Goal: Find specific page/section: Find specific page/section

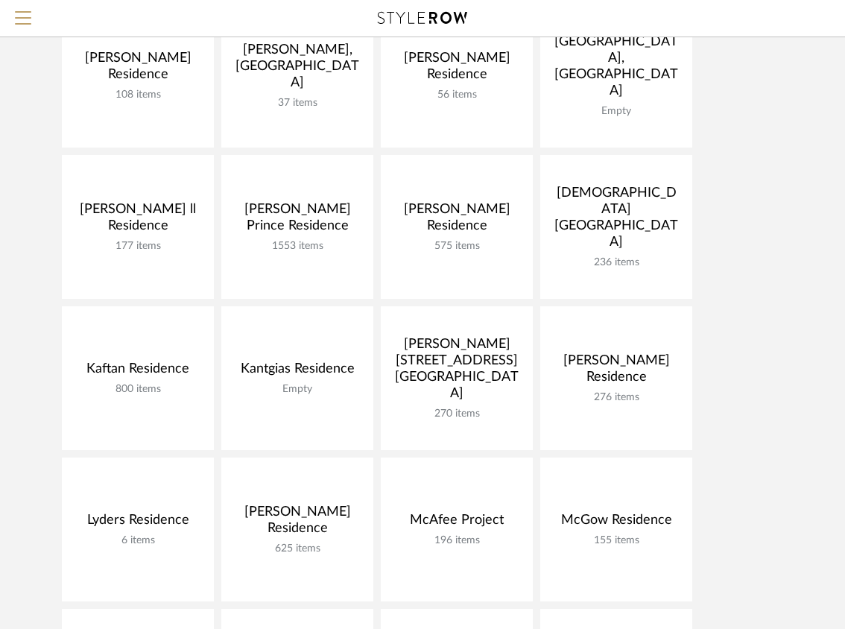
scroll to position [511, 0]
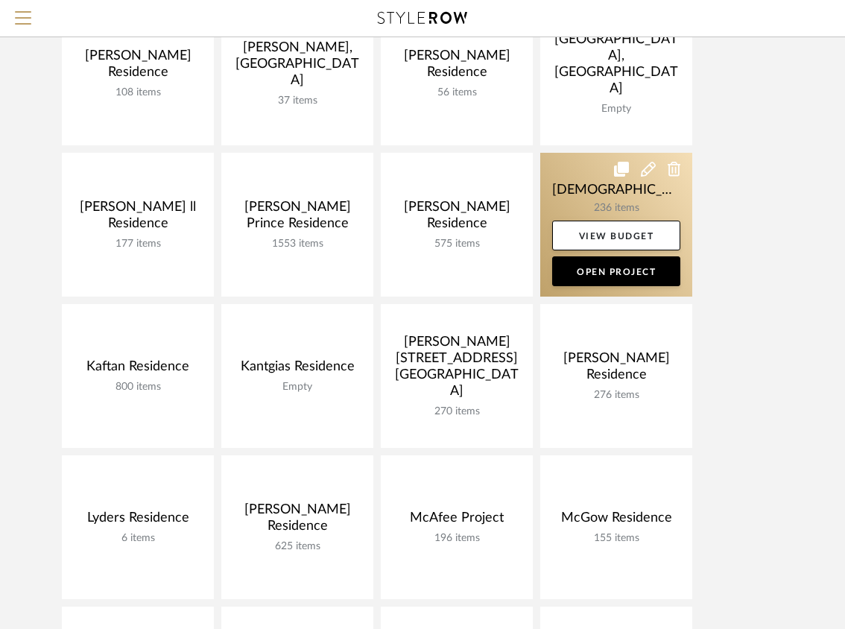
click at [574, 198] on link at bounding box center [616, 225] width 152 height 144
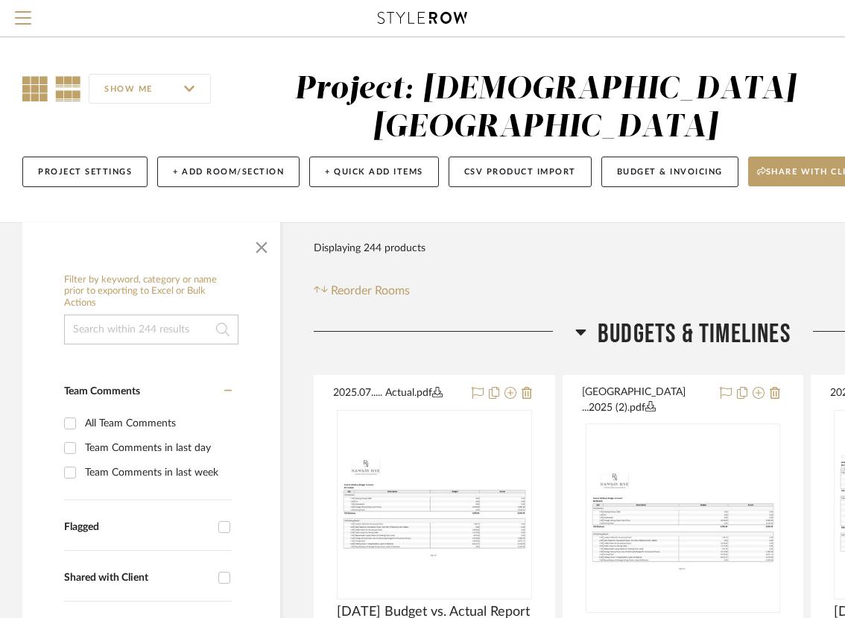
click at [36, 97] on icon at bounding box center [34, 88] width 25 height 25
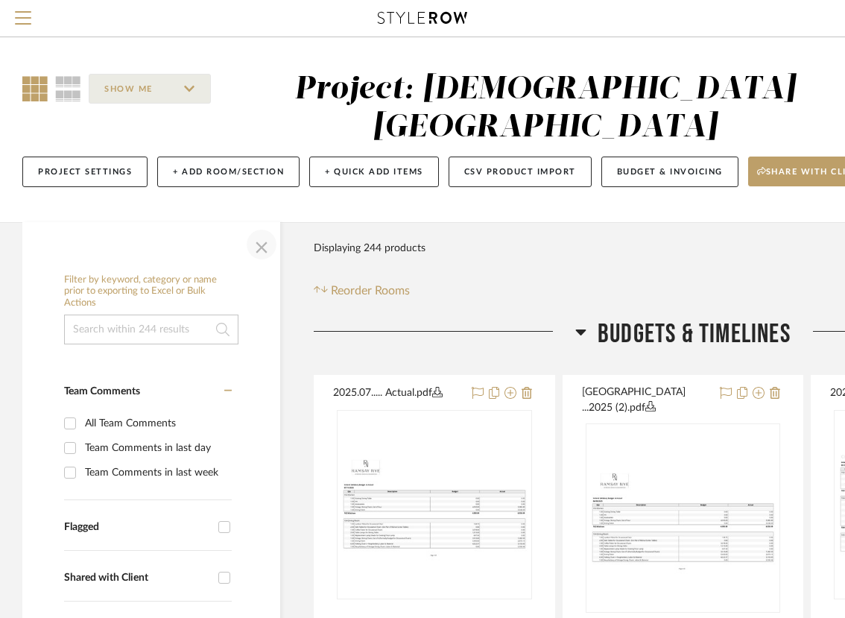
click at [253, 258] on span "button" at bounding box center [262, 244] width 36 height 36
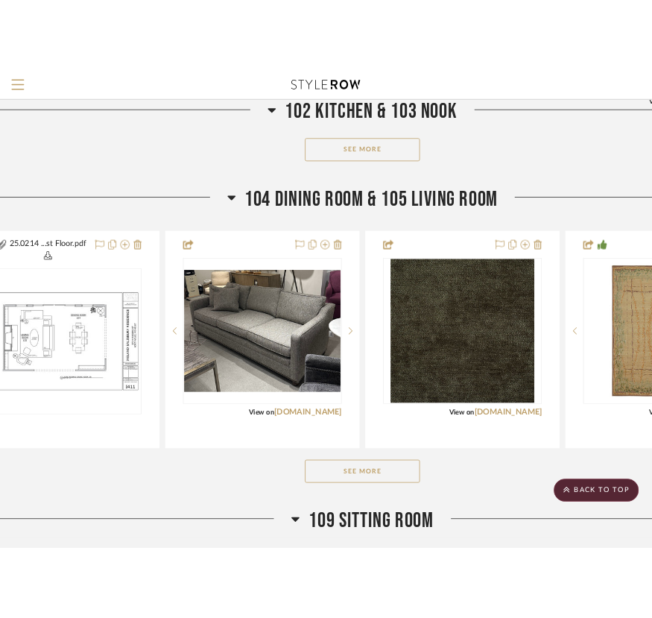
scroll to position [1159, 68]
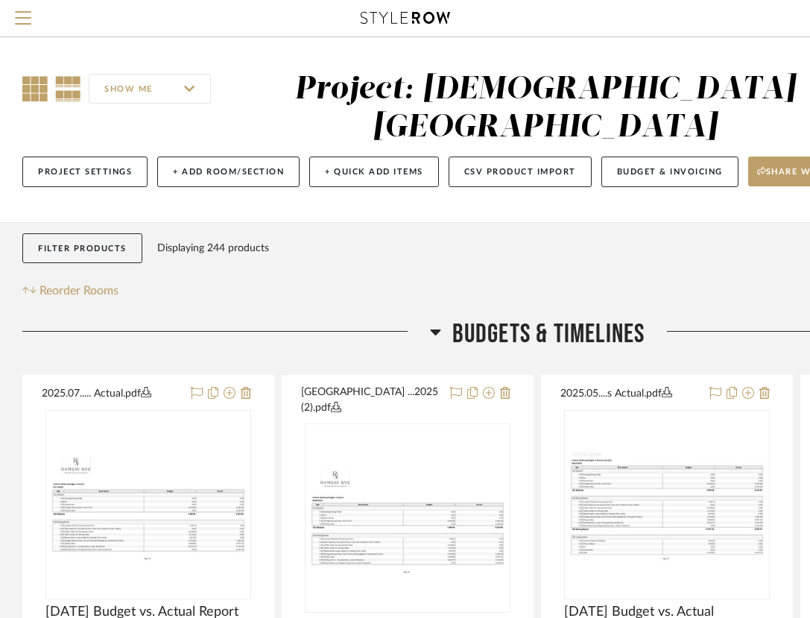
click at [24, 93] on icon at bounding box center [34, 88] width 25 height 25
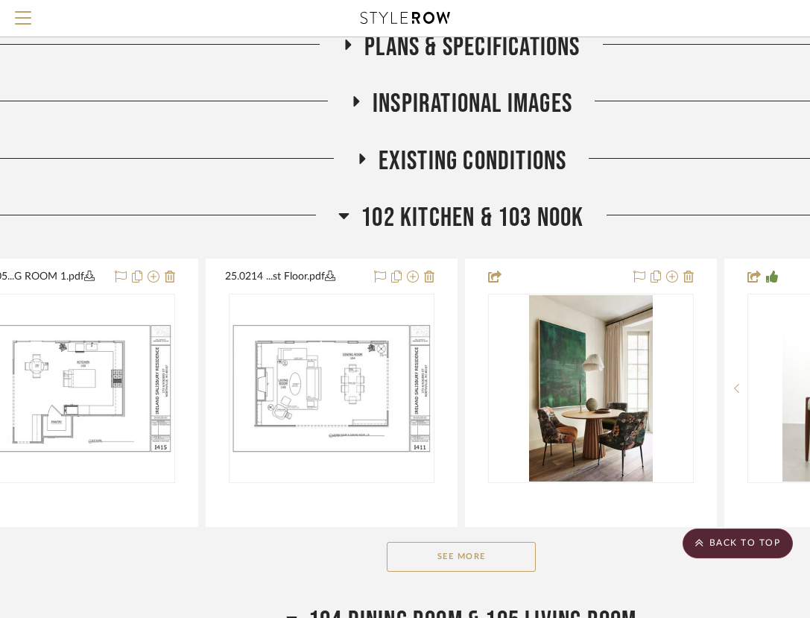
scroll to position [706, 76]
